Goal: Task Accomplishment & Management: Manage account settings

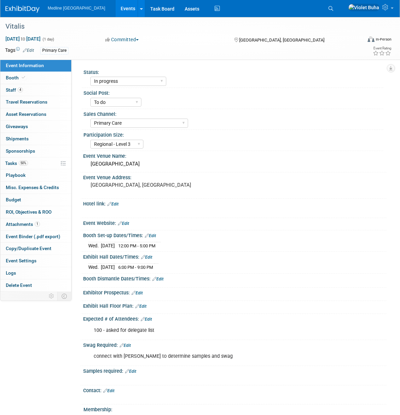
select select "In progress"
select select "To do"
select select "Primary Care"
select select "Regional - Level 3"
click at [12, 6] on img at bounding box center [22, 9] width 34 height 7
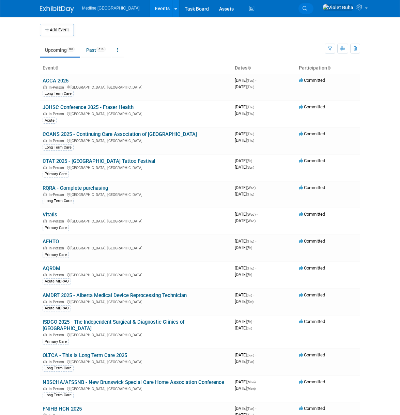
click at [307, 9] on icon at bounding box center [305, 8] width 5 height 5
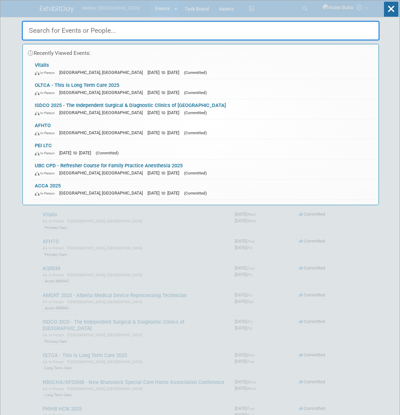
click at [163, 33] on input "text" at bounding box center [201, 31] width 358 height 20
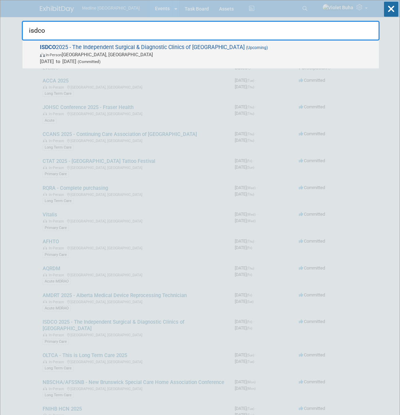
type input "isdco"
click at [164, 50] on span "ISDCO 2025 - The Independent Surgical & Diagnostic Clinics of Ontario (Upcoming…" at bounding box center [207, 54] width 338 height 21
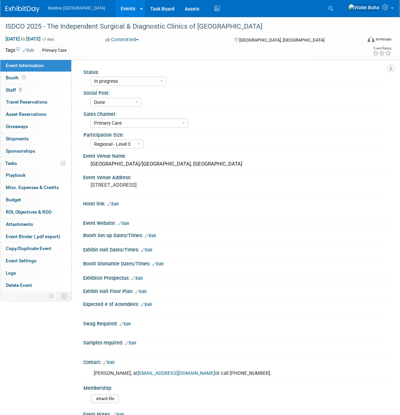
select select "In progress"
select select "Done"
select select "Primary Care"
select select "Regional - Level 3"
click at [36, 90] on link "2 Staff 2" at bounding box center [35, 90] width 71 height 12
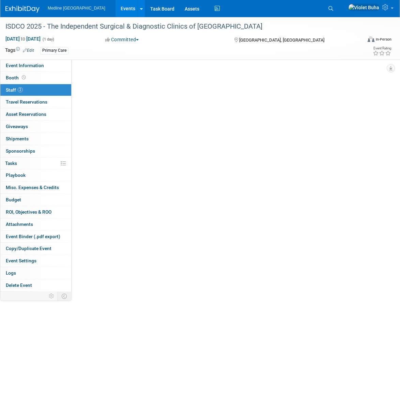
click at [36, 90] on link "2 Staff 2" at bounding box center [35, 90] width 71 height 12
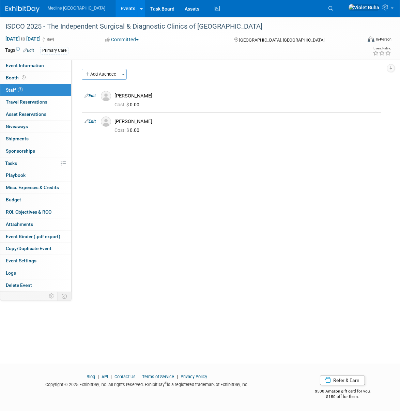
click at [31, 9] on img at bounding box center [22, 9] width 34 height 7
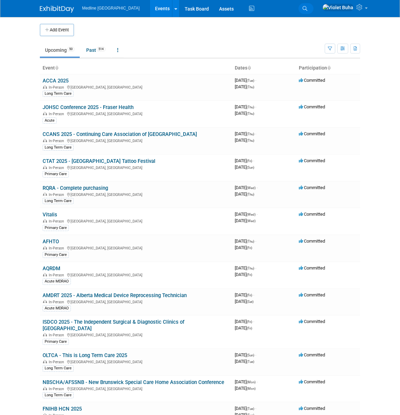
click at [307, 7] on icon at bounding box center [305, 8] width 5 height 5
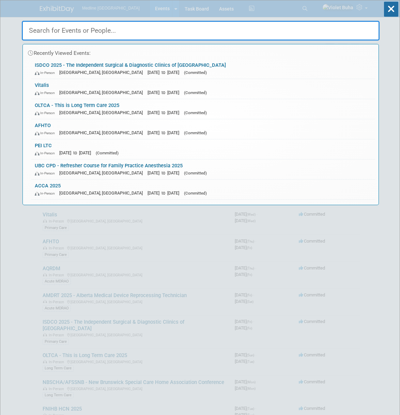
click at [63, 30] on input "text" at bounding box center [201, 31] width 358 height 20
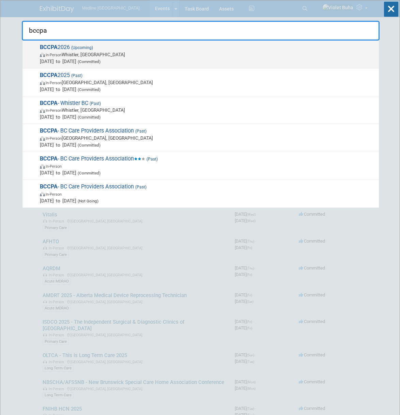
type input "bccpa"
click at [96, 51] on span "In-Person Whistler, Canada" at bounding box center [208, 54] width 336 height 7
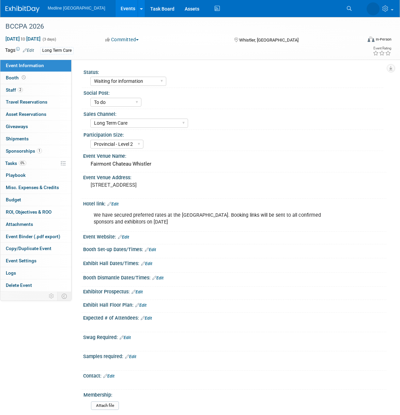
select select "Waiting for information"
select select "To do"
select select "Long Term Care"
select select "Provincial - Level 2"
click at [28, 139] on link "0 Shipments 0" at bounding box center [35, 139] width 71 height 12
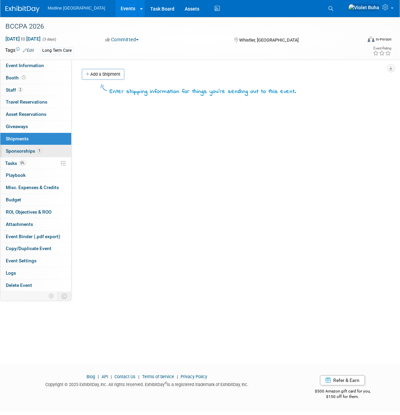
click at [27, 151] on span "Sponsorships 1" at bounding box center [24, 150] width 36 height 5
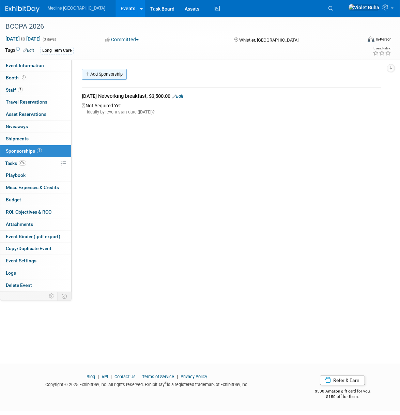
click at [108, 75] on link "Add Sponsorship" at bounding box center [104, 74] width 45 height 11
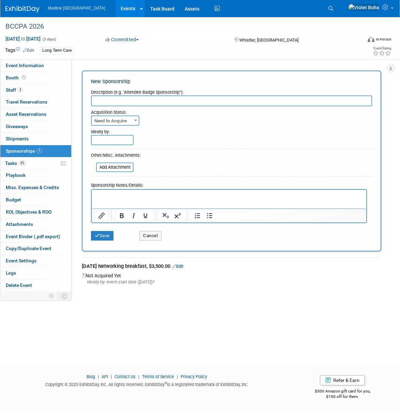
click at [183, 266] on link "Edit" at bounding box center [177, 266] width 11 height 5
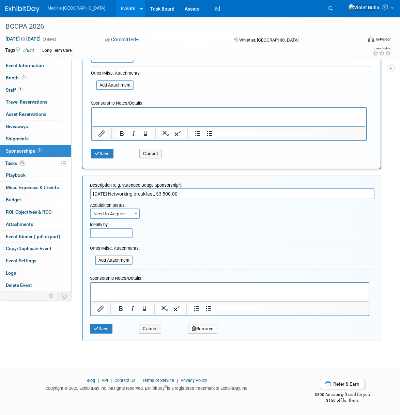
drag, startPoint x: 158, startPoint y: 195, endPoint x: 76, endPoint y: 194, distance: 82.2
click at [76, 194] on div "Status: Waiting for information In progress Need to order Samples/Swag Complete…" at bounding box center [229, 94] width 315 height 232
type input "[DATE] Networking Breakfast Sponsorship $3,500.00"
click at [135, 213] on b at bounding box center [136, 214] width 3 height 2
select select "2"
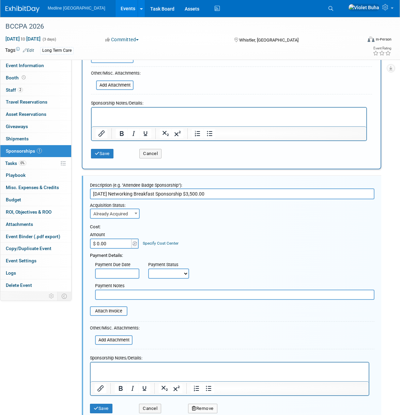
click at [121, 243] on input "$ 0.00" at bounding box center [111, 244] width 43 height 10
type input "$ 3,500.00"
click at [110, 312] on input "file" at bounding box center [86, 311] width 81 height 8
click at [155, 153] on button "Cancel" at bounding box center [150, 154] width 22 height 10
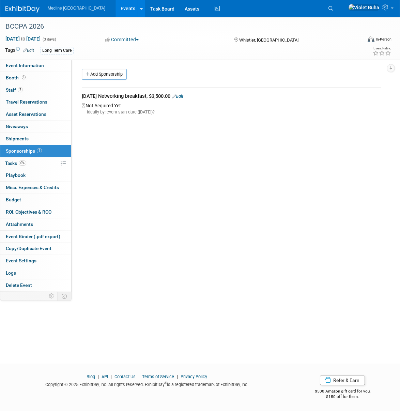
click at [183, 96] on link "Edit" at bounding box center [177, 96] width 11 height 5
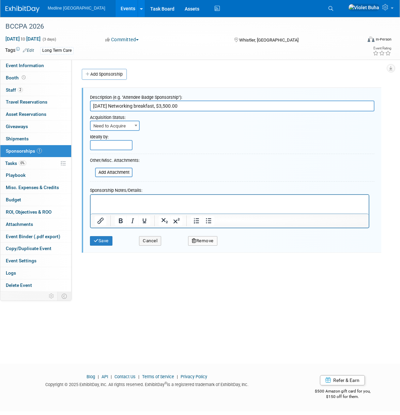
drag, startPoint x: 159, startPoint y: 107, endPoint x: 87, endPoint y: 107, distance: 72.3
click at [87, 107] on div "Description (e.g. "Attendee Badge Sponsorship"): [DATE] Networking breakfast, $…" at bounding box center [232, 170] width 300 height 165
paste input "[DATE] Networking Breakfast Sponsorship"
type input "[DATE] Networking Breakfast Sponsorship$3,500.00"
click at [124, 127] on span "Need to Acquire" at bounding box center [115, 126] width 48 height 10
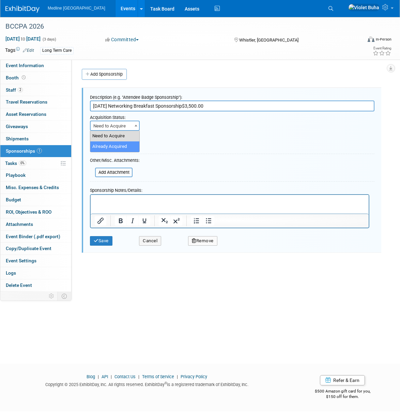
select select "2"
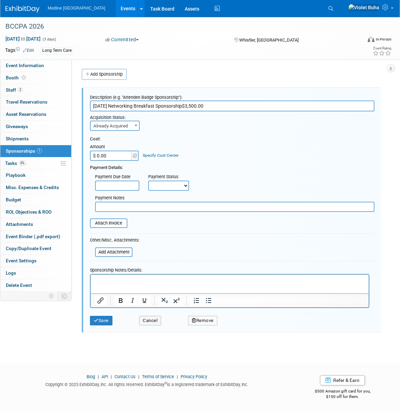
click at [118, 153] on input "$ 0.00" at bounding box center [111, 156] width 43 height 10
type input "$ 3,500.00"
click at [113, 225] on input "file" at bounding box center [86, 223] width 81 height 8
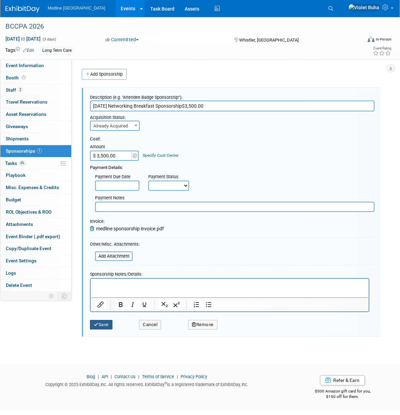
click at [107, 323] on button "Save" at bounding box center [101, 325] width 22 height 10
